Goal: Task Accomplishment & Management: Manage account settings

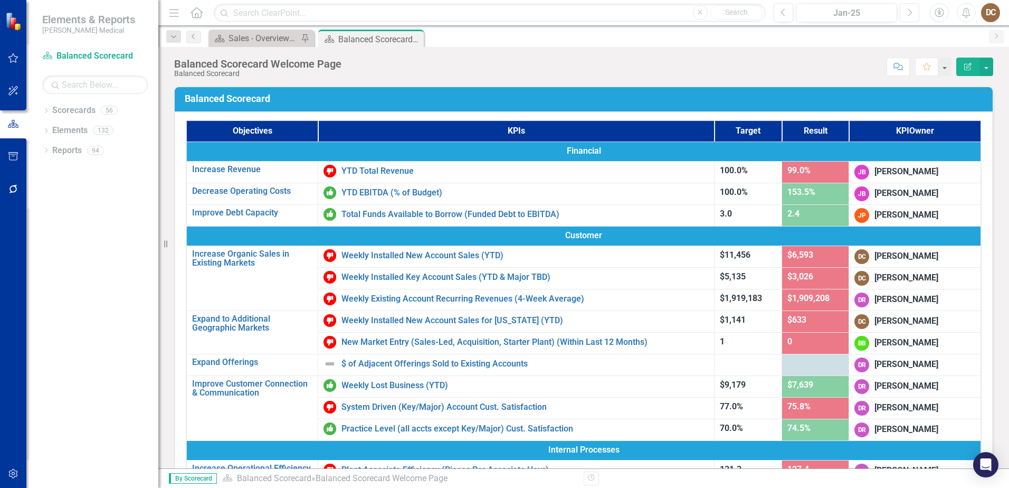
click at [905, 13] on button "Next" at bounding box center [910, 12] width 20 height 19
click at [907, 13] on icon "Next" at bounding box center [909, 12] width 6 height 9
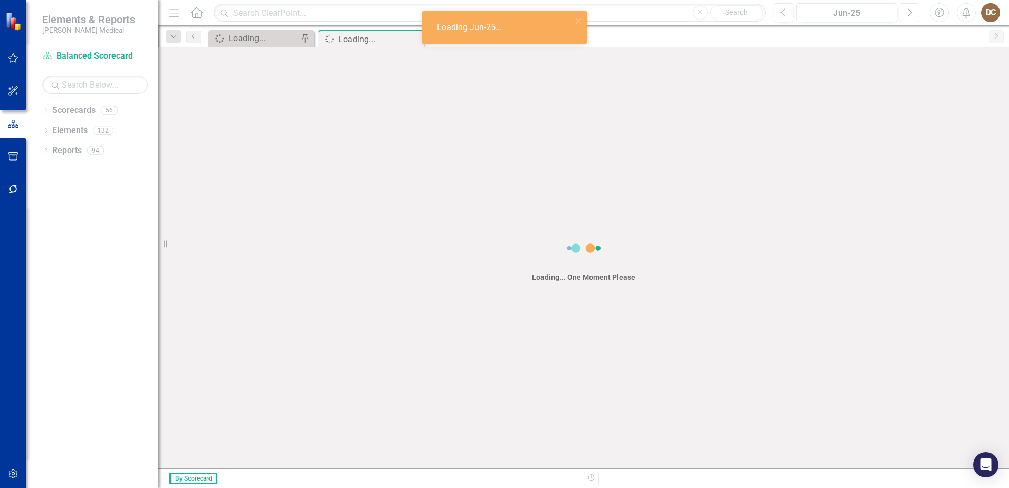
click at [908, 13] on icon "Next" at bounding box center [909, 12] width 6 height 9
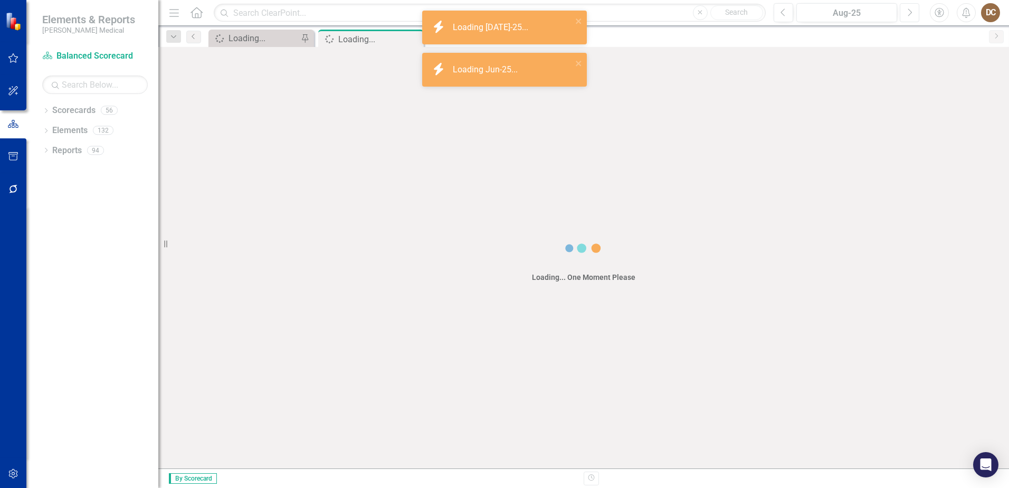
click at [908, 13] on icon "Next" at bounding box center [909, 12] width 6 height 9
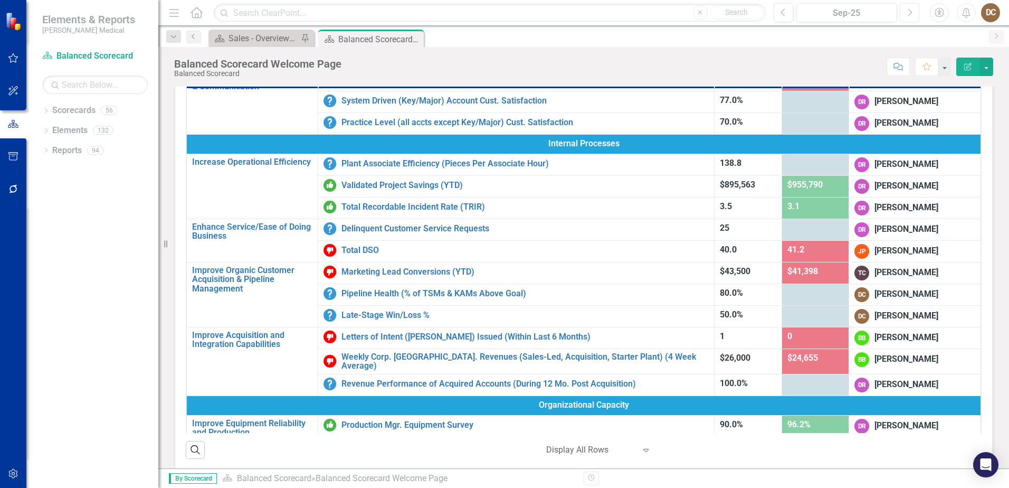
scroll to position [264, 0]
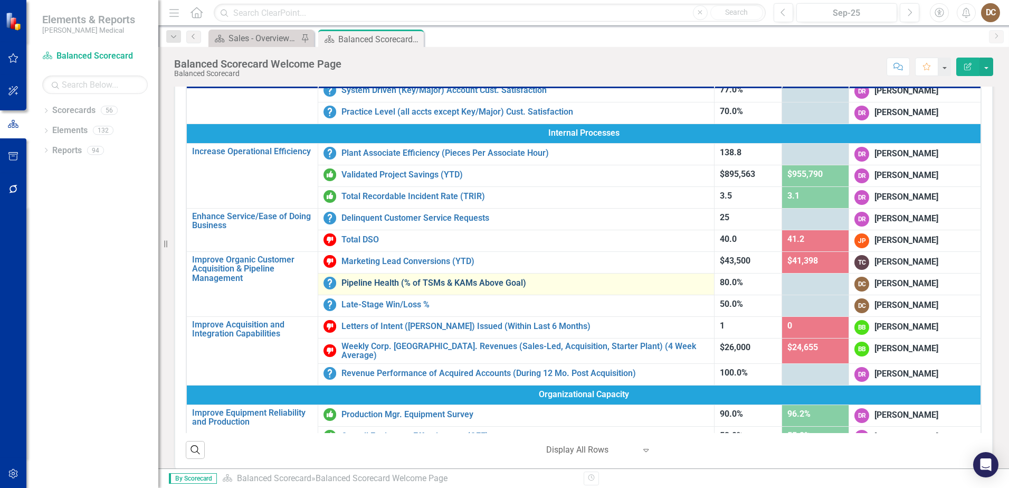
click at [461, 281] on link "Pipeline Health (% of TSMs & KAMs Above Goal)" at bounding box center [524, 282] width 367 height 9
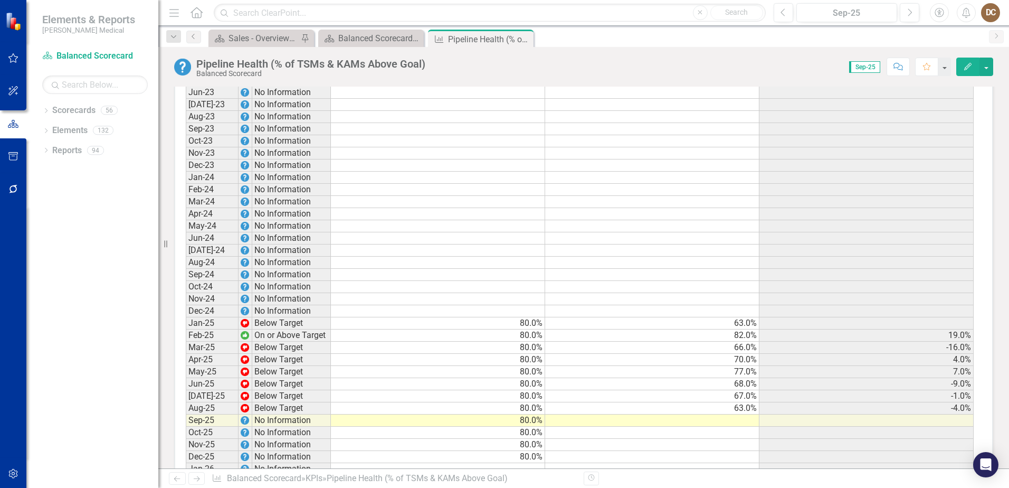
scroll to position [1161, 0]
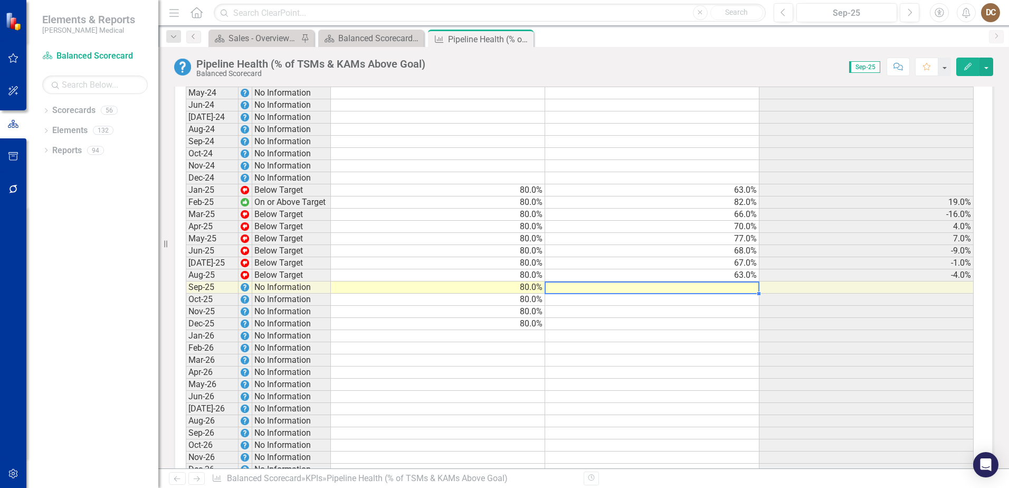
click at [750, 281] on td at bounding box center [652, 287] width 214 height 12
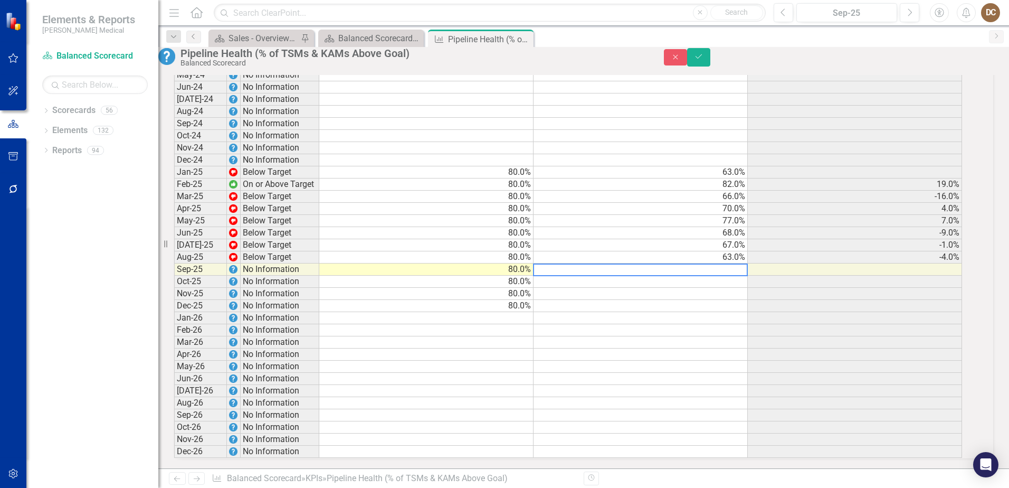
scroll to position [1162, 0]
type textarea "85"
click at [710, 62] on button "Save" at bounding box center [698, 57] width 23 height 18
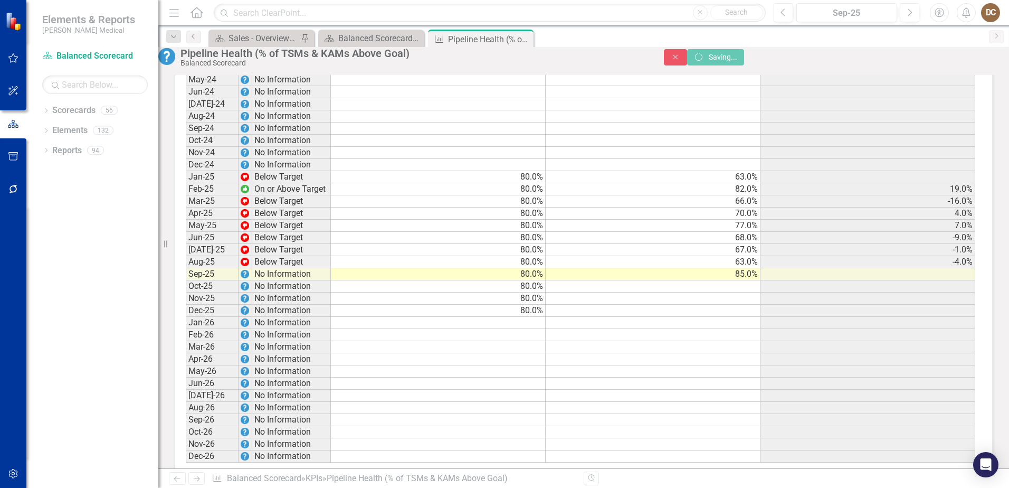
scroll to position [0, 0]
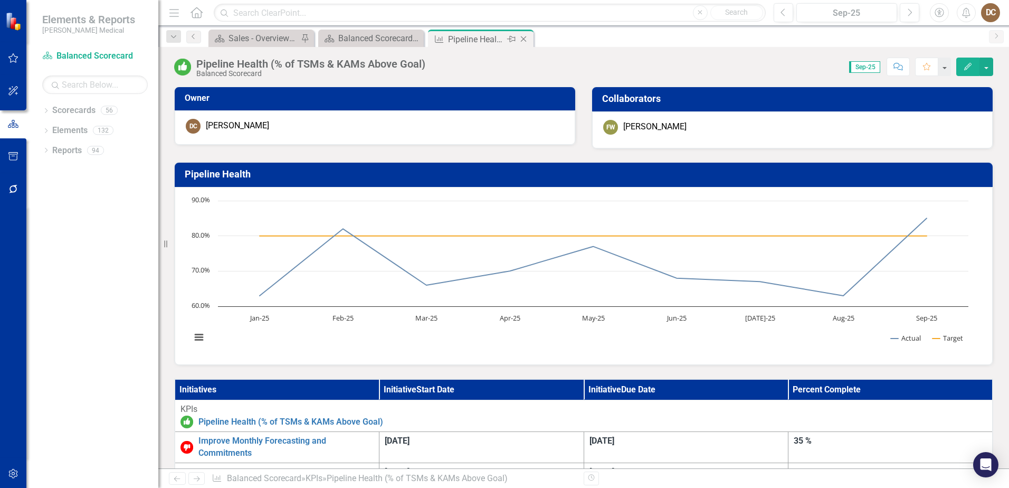
click at [524, 37] on icon "Close" at bounding box center [523, 39] width 11 height 8
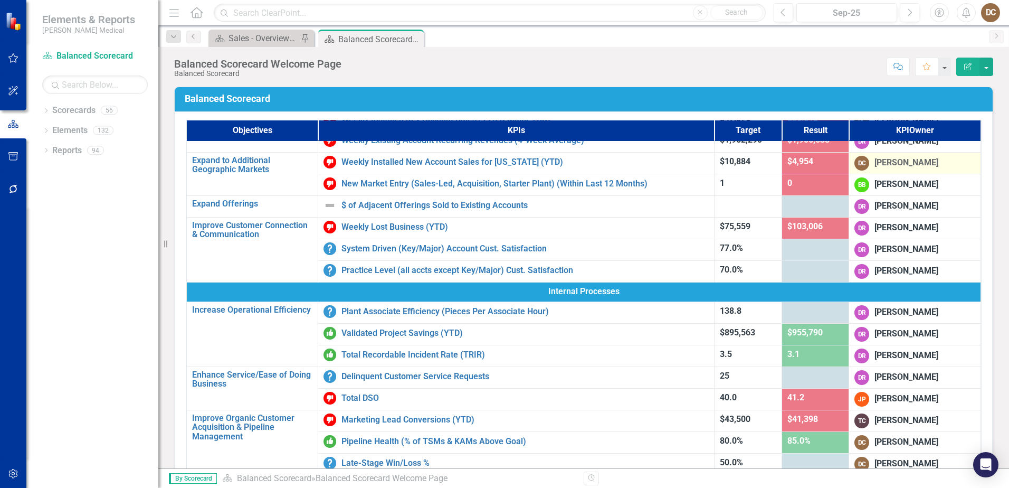
scroll to position [317, 0]
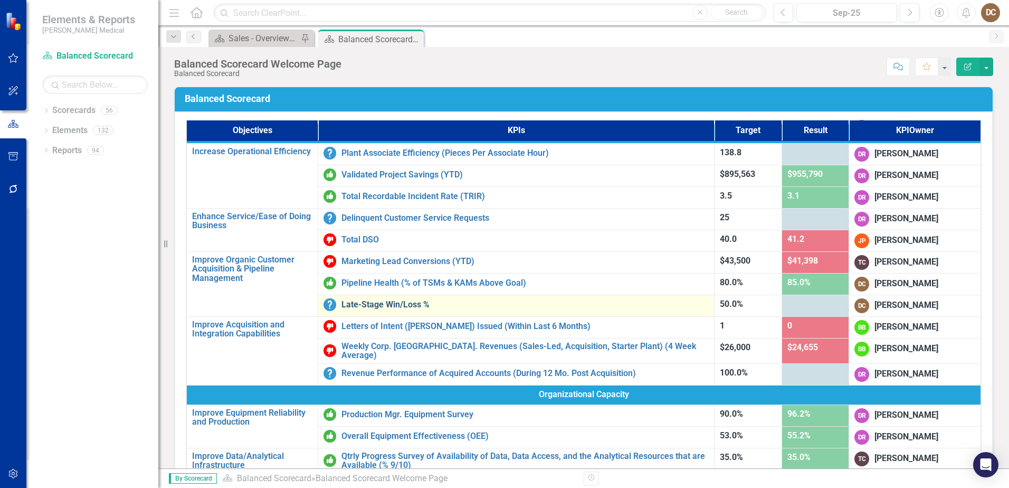
click at [374, 300] on link "Late-Stage Win/Loss %" at bounding box center [524, 304] width 367 height 9
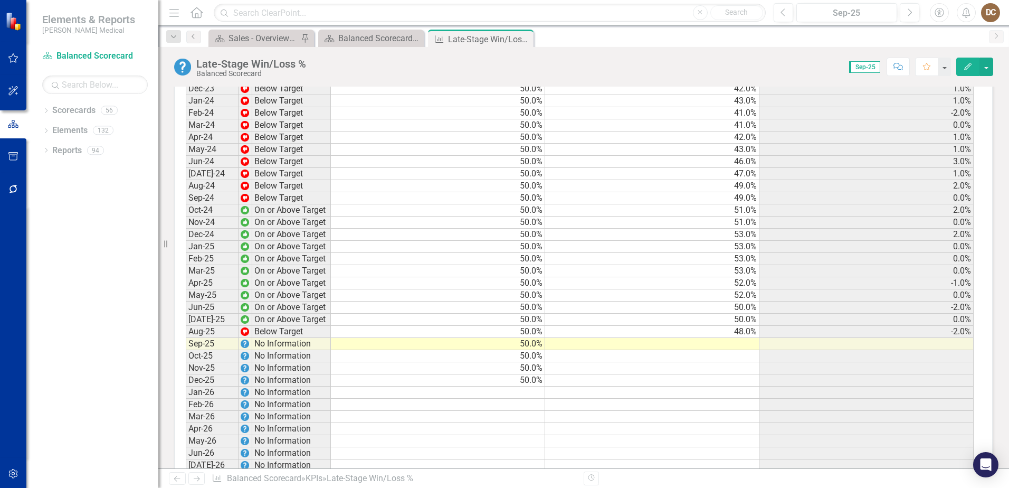
scroll to position [1127, 0]
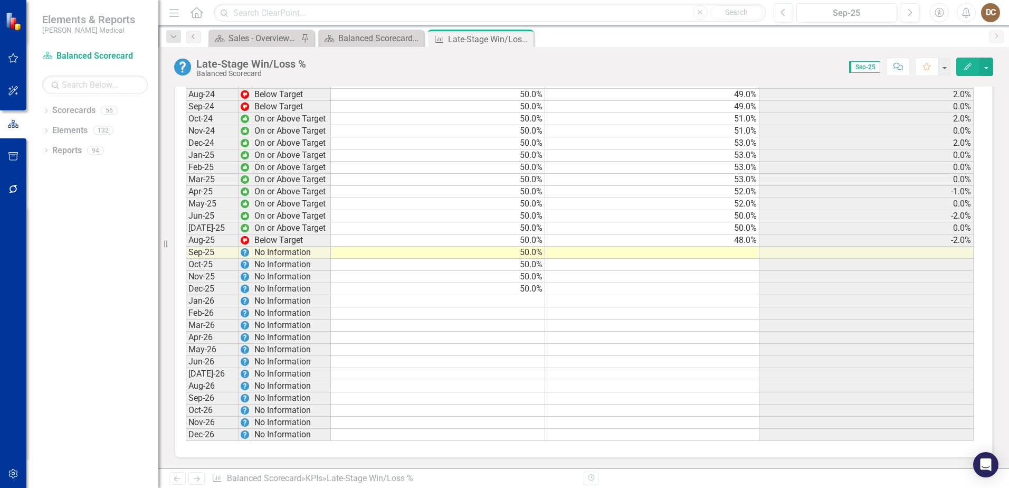
click at [743, 252] on td at bounding box center [652, 252] width 214 height 12
click at [744, 252] on td at bounding box center [652, 252] width 214 height 12
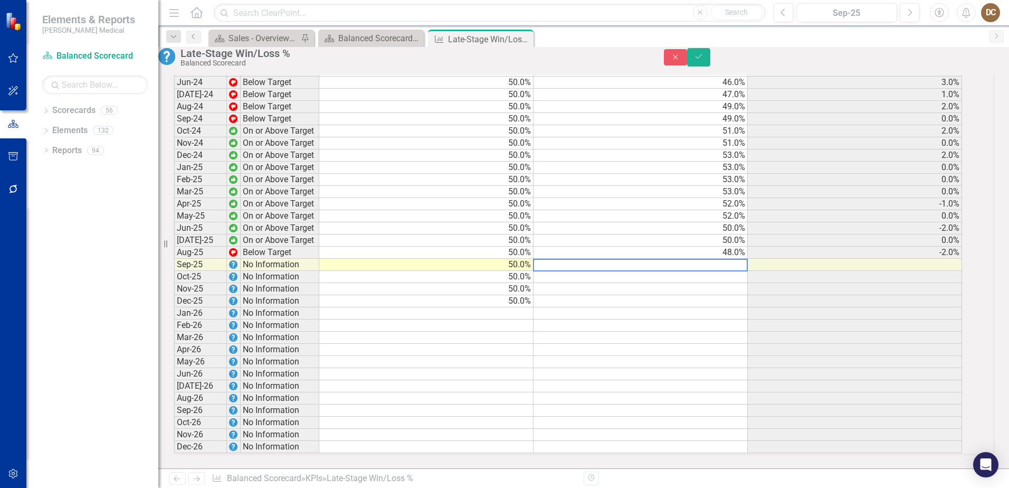
scroll to position [1128, 0]
type textarea "50"
click at [703, 58] on icon "Save" at bounding box center [698, 56] width 9 height 7
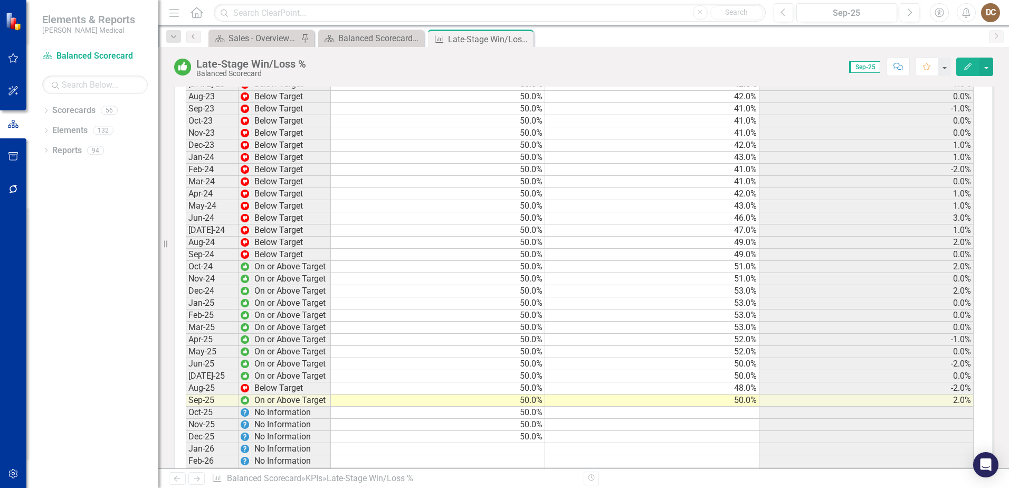
scroll to position [969, 0]
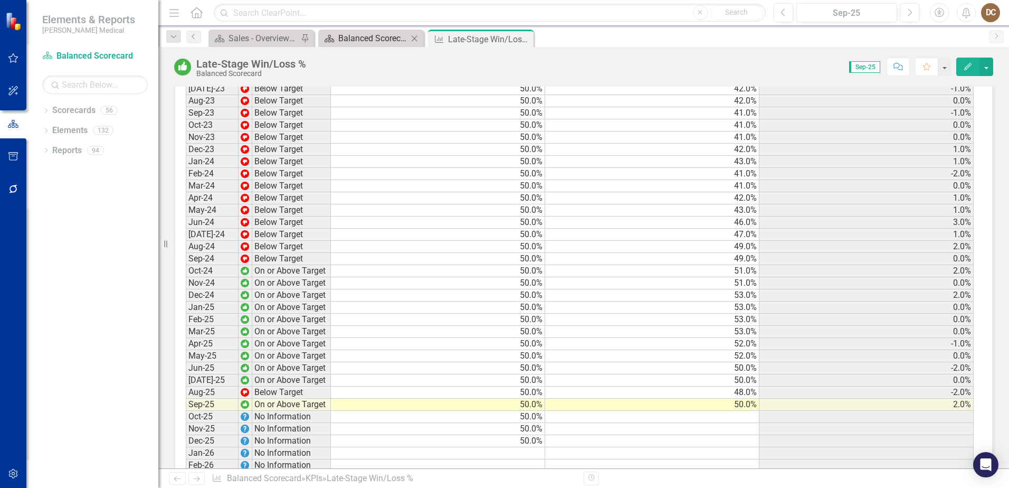
click at [363, 36] on div "Balanced Scorecard Welcome Page" at bounding box center [373, 38] width 70 height 13
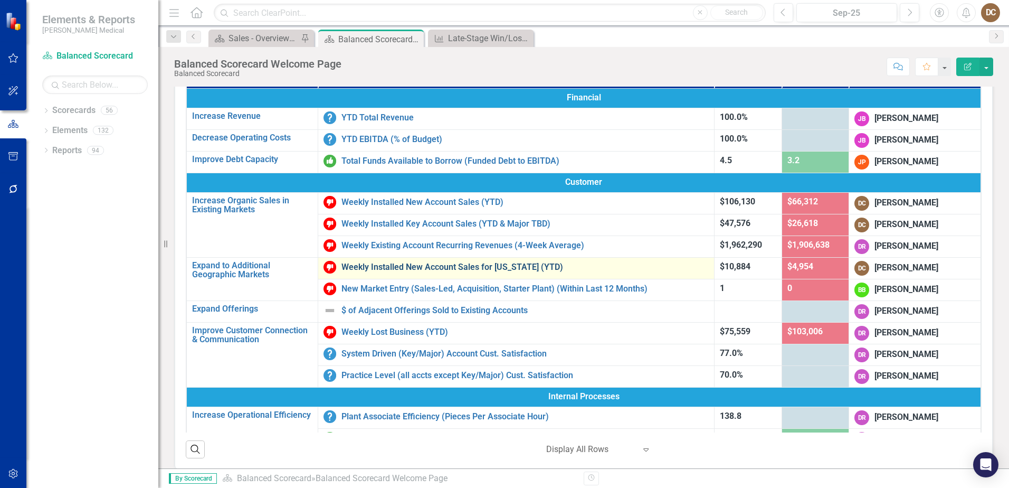
click at [463, 268] on link "Weekly Installed New Account Sales for [US_STATE] (YTD)" at bounding box center [524, 266] width 367 height 9
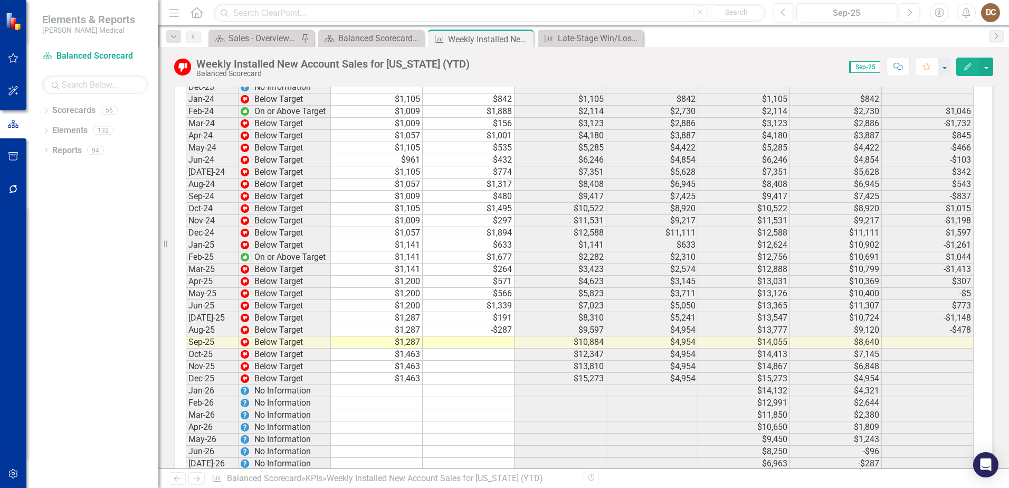
scroll to position [1145, 0]
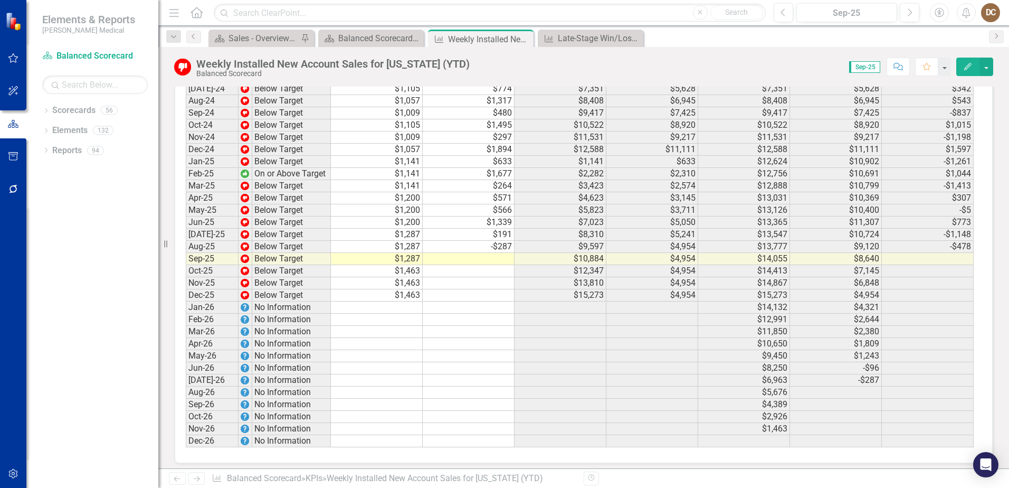
click at [497, 254] on td at bounding box center [469, 259] width 92 height 12
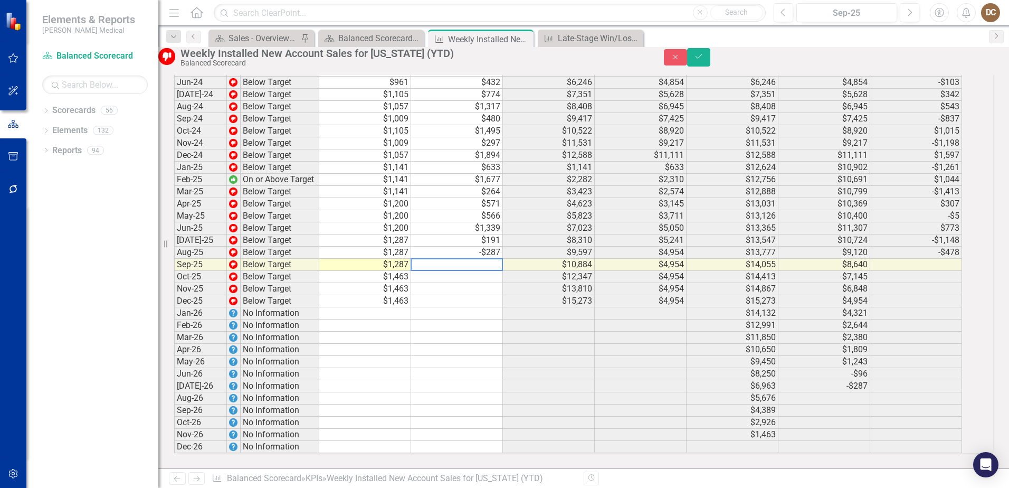
scroll to position [1146, 0]
type textarea "1389"
click at [703, 60] on icon "Save" at bounding box center [698, 56] width 9 height 7
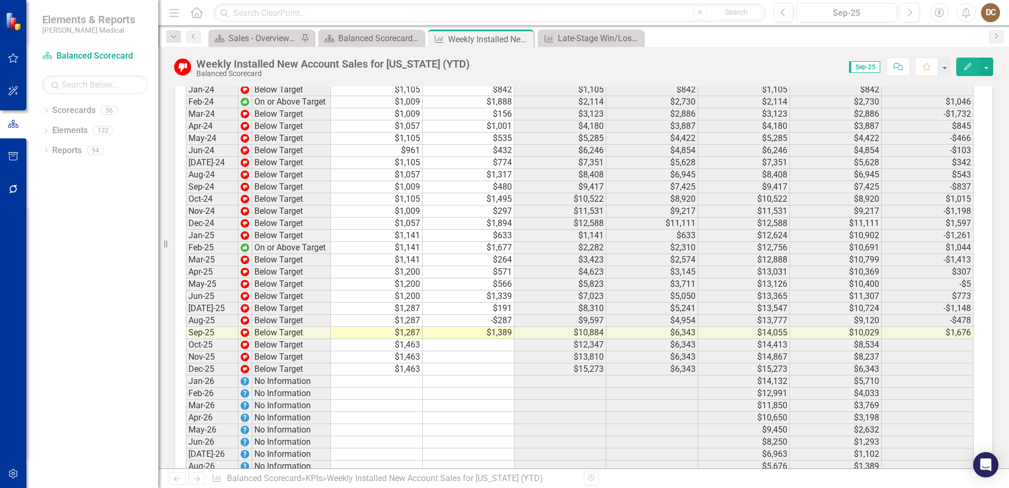
scroll to position [1055, 0]
